Goal: Task Accomplishment & Management: Complete application form

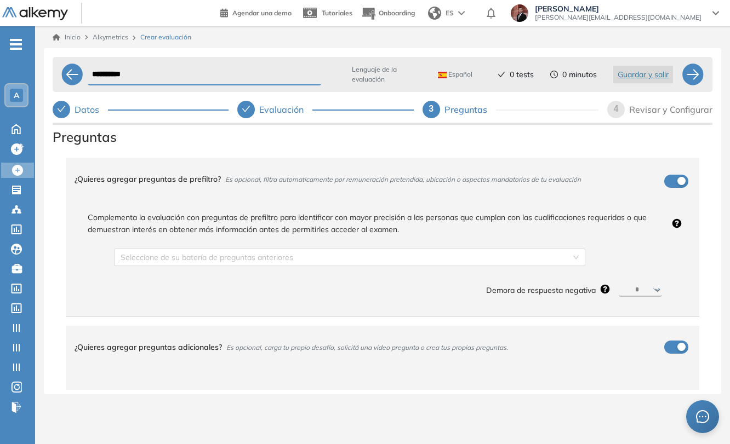
select select "*****"
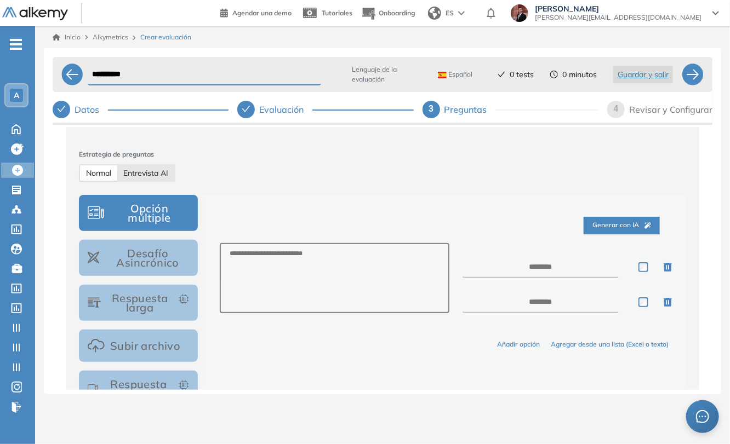
click at [151, 173] on span "Entrevista AI" at bounding box center [145, 173] width 45 height 10
select select "***"
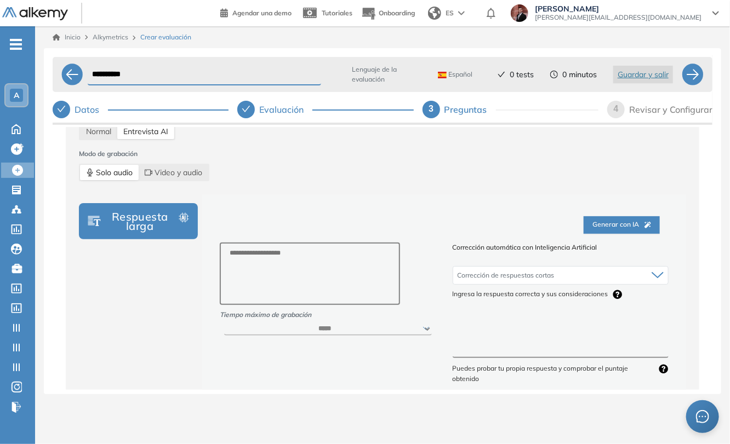
scroll to position [284, 0]
click at [202, 173] on span "Video y audio" at bounding box center [174, 173] width 58 height 15
click at [290, 106] on div "Evaluación" at bounding box center [285, 110] width 53 height 18
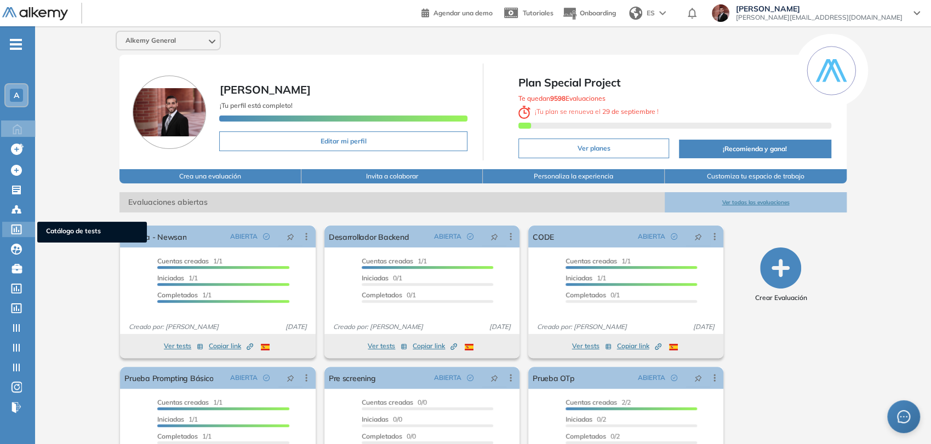
click at [19, 230] on icon at bounding box center [17, 230] width 10 height 10
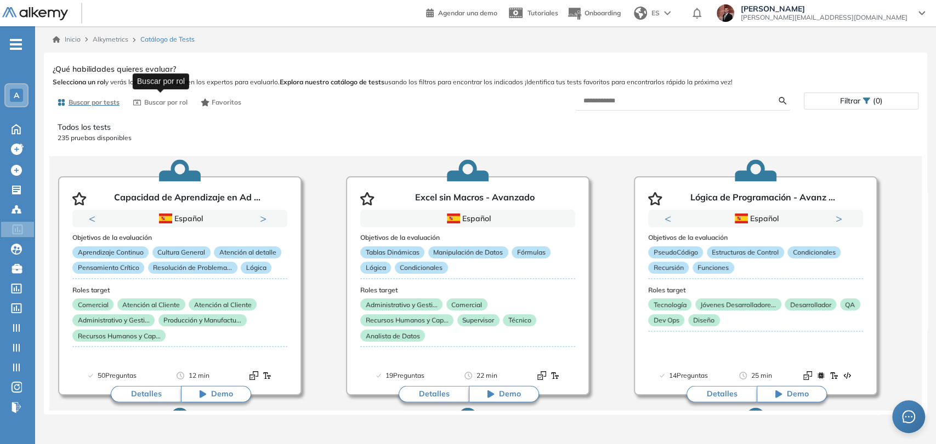
click at [168, 106] on span "Buscar por rol" at bounding box center [165, 103] width 43 height 10
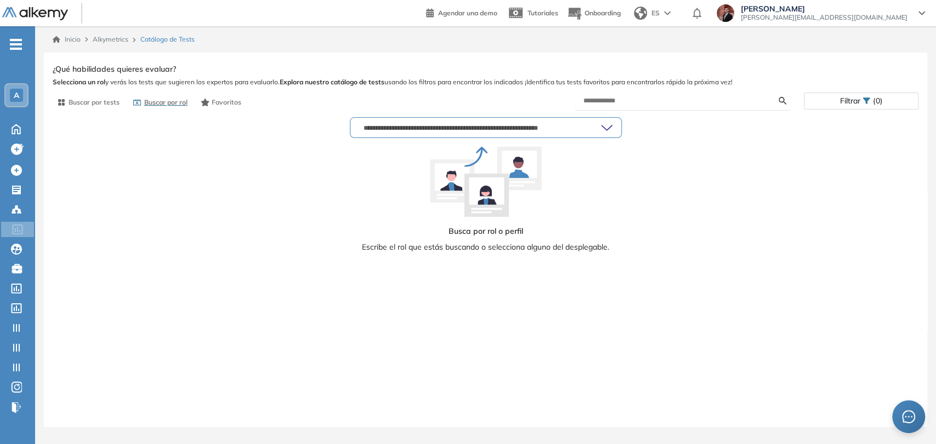
click at [503, 133] on div at bounding box center [485, 128] width 271 height 20
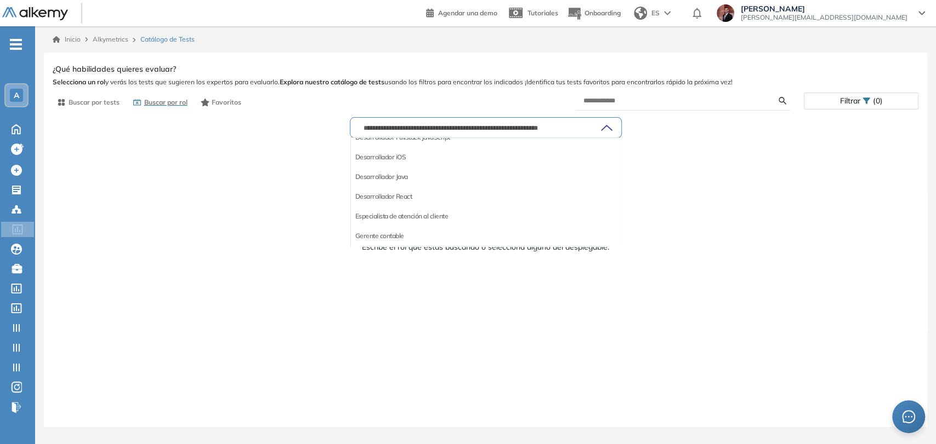
scroll to position [584, 0]
click at [391, 155] on li "Desarrollador React" at bounding box center [383, 160] width 57 height 11
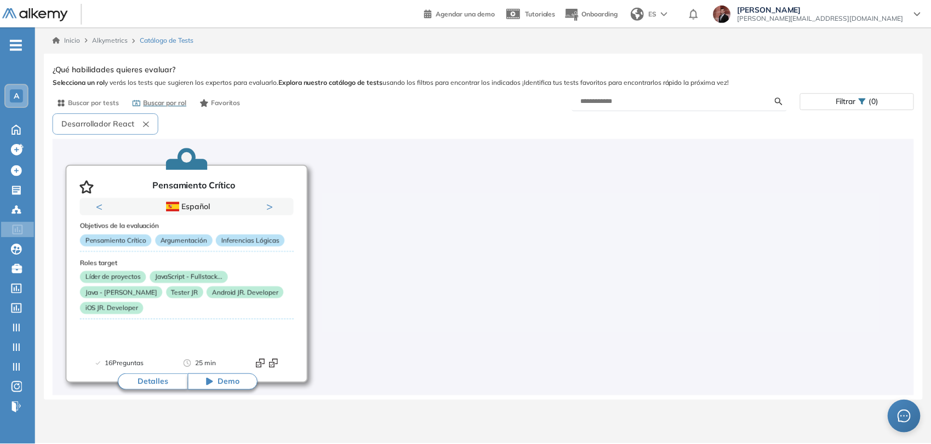
scroll to position [7, 0]
click at [148, 128] on button "Desarrollador React" at bounding box center [106, 123] width 106 height 21
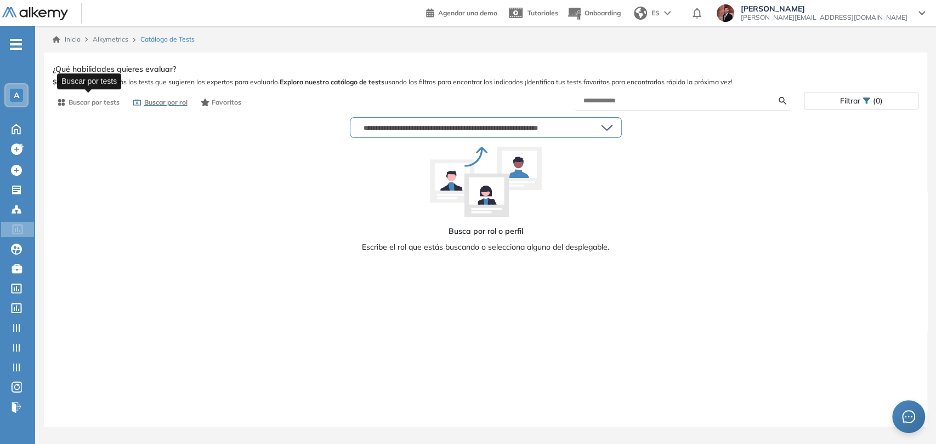
click at [89, 100] on span "Buscar por tests" at bounding box center [94, 103] width 51 height 10
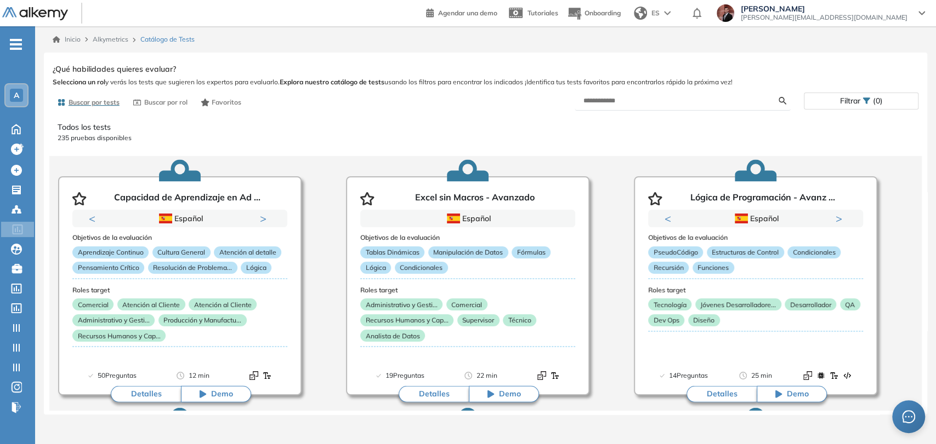
click at [846, 104] on span "Filtrar" at bounding box center [849, 101] width 20 height 16
click at [402, 126] on p "Todos los tests" at bounding box center [486, 128] width 856 height 12
click at [15, 190] on icon at bounding box center [16, 190] width 11 height 11
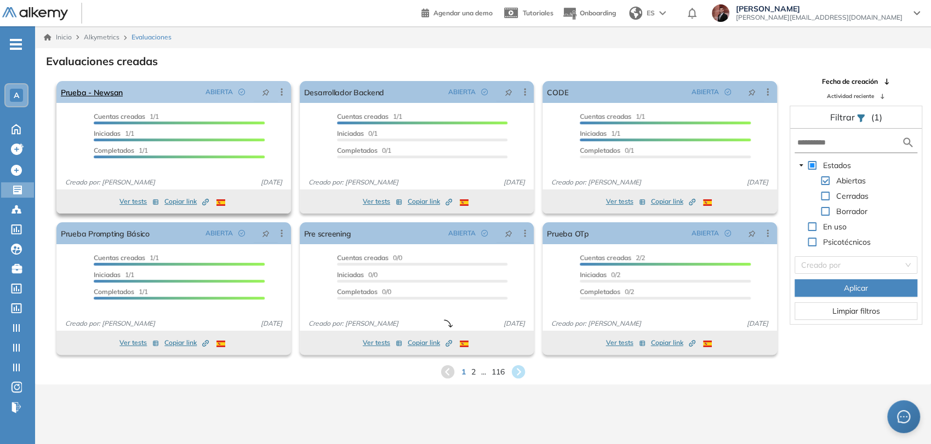
click at [280, 89] on icon at bounding box center [281, 92] width 11 height 11
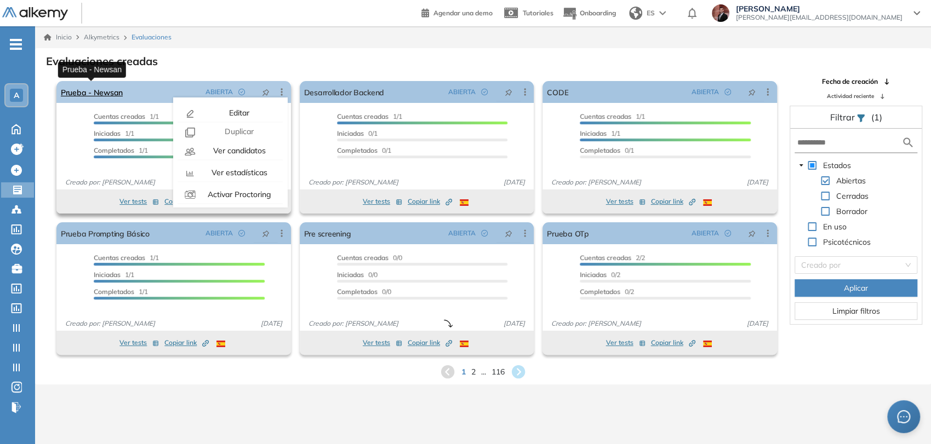
click at [96, 95] on link "Prueba - Newsan" at bounding box center [92, 92] width 62 height 22
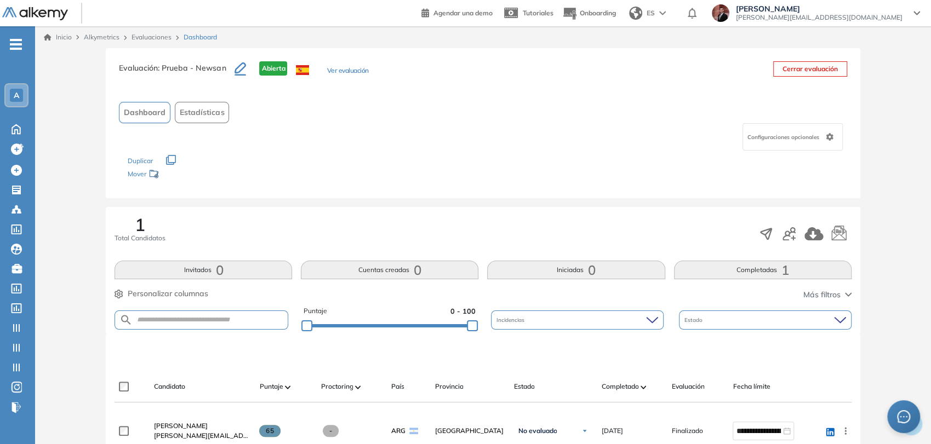
click at [824, 140] on div "Configuraciones opcionales" at bounding box center [793, 136] width 100 height 27
click at [596, 189] on div "Evaluación : Prueba - Newsan Abierta Ver evaluación Cerrar evaluación Dashboard…" at bounding box center [483, 123] width 754 height 150
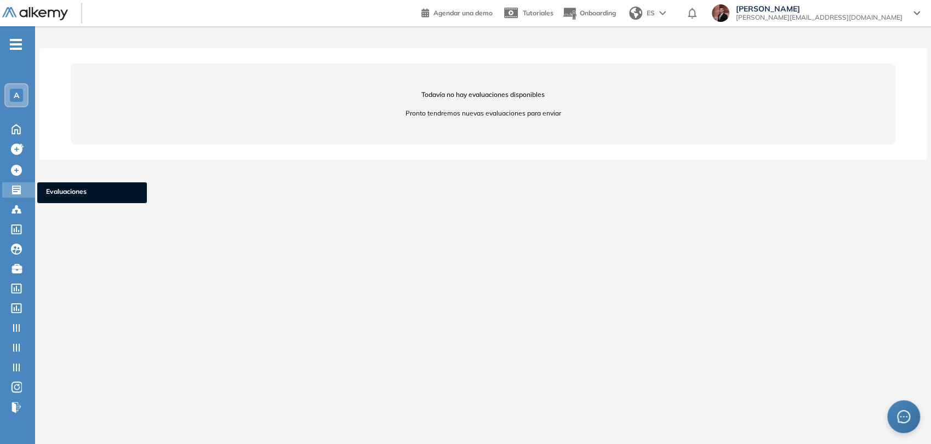
click at [15, 190] on icon at bounding box center [16, 190] width 11 height 11
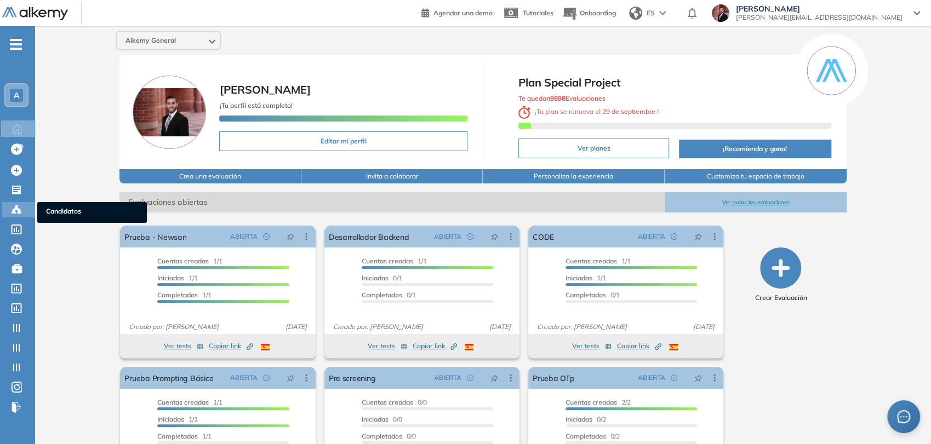
click at [19, 207] on icon at bounding box center [16, 209] width 11 height 11
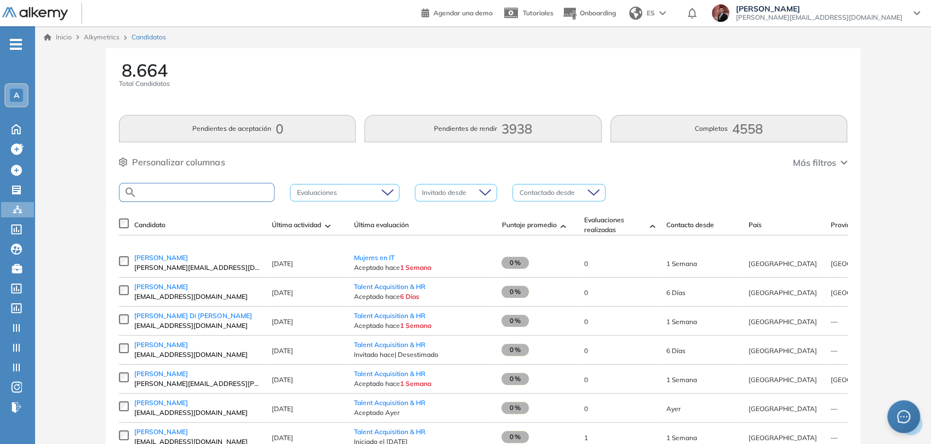
click at [164, 193] on input "text" at bounding box center [205, 193] width 137 height 8
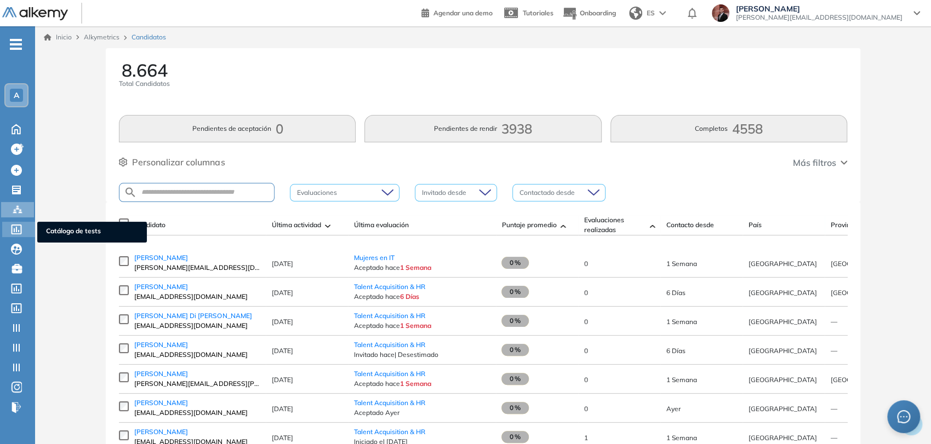
click at [18, 229] on icon at bounding box center [16, 230] width 11 height 10
